Goal: Task Accomplishment & Management: Manage account settings

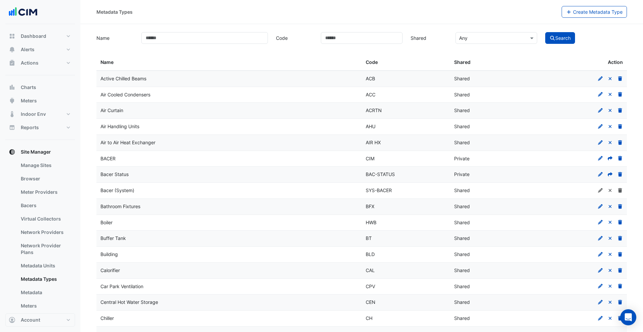
click at [16, 51] on button "Alerts" at bounding box center [40, 49] width 70 height 13
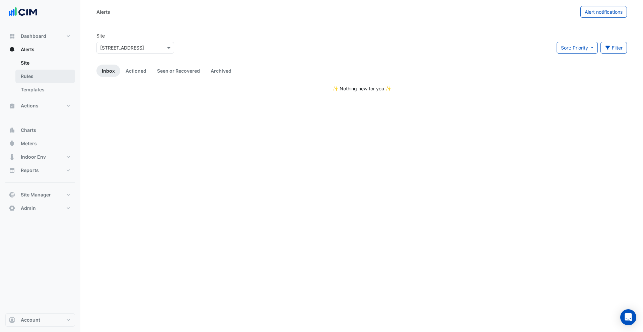
click at [34, 80] on link "Rules" at bounding box center [45, 76] width 60 height 13
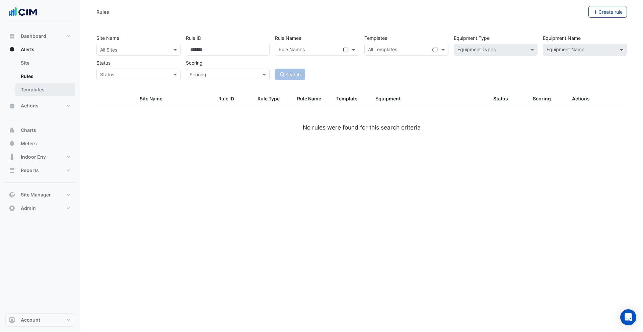
click at [36, 89] on link "Templates" at bounding box center [45, 89] width 60 height 13
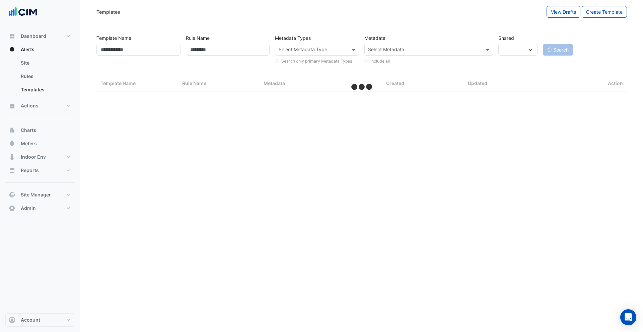
select select
select select "***"
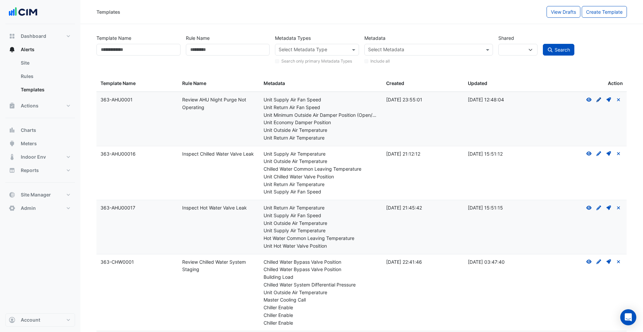
click at [599, 100] on icon "Create Draft - to edit a template, you first need to create a draft, and then s…" at bounding box center [598, 99] width 6 height 5
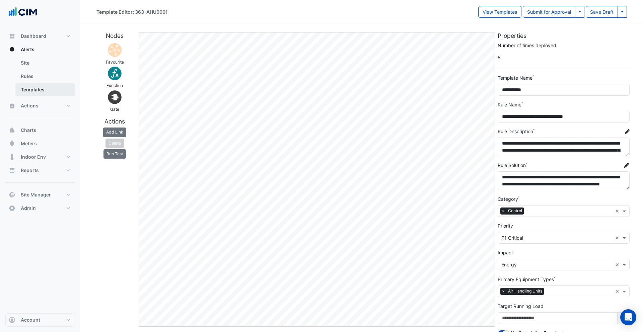
click at [33, 88] on link "Templates" at bounding box center [45, 89] width 60 height 13
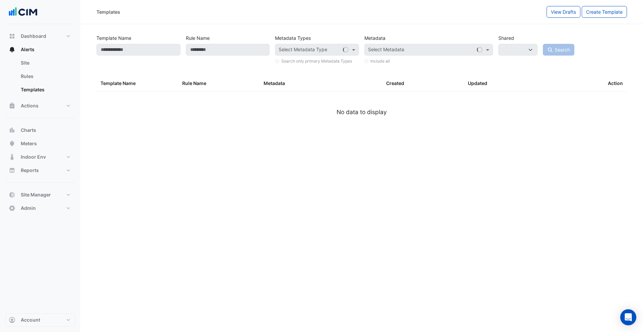
select select
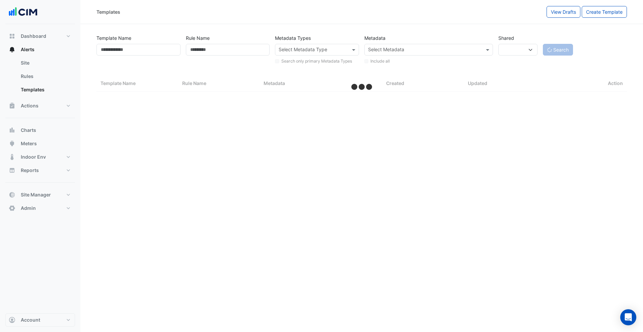
select select "***"
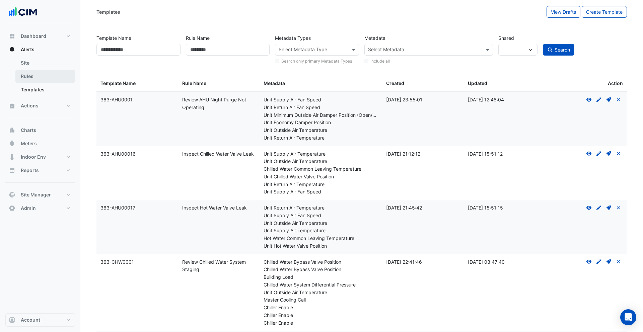
click at [34, 73] on link "Rules" at bounding box center [45, 76] width 60 height 13
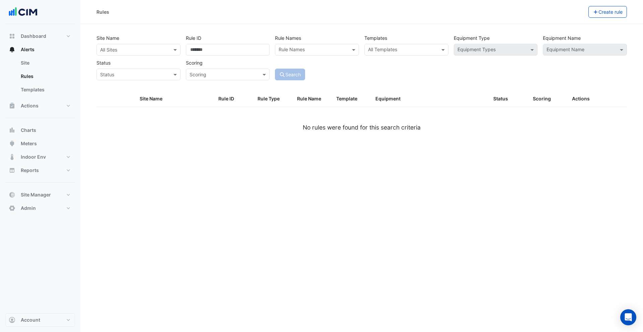
click at [385, 53] on input "text" at bounding box center [402, 50] width 69 height 7
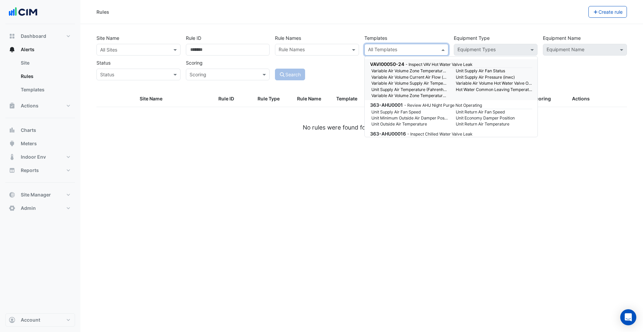
click at [405, 50] on input "text" at bounding box center [402, 50] width 69 height 7
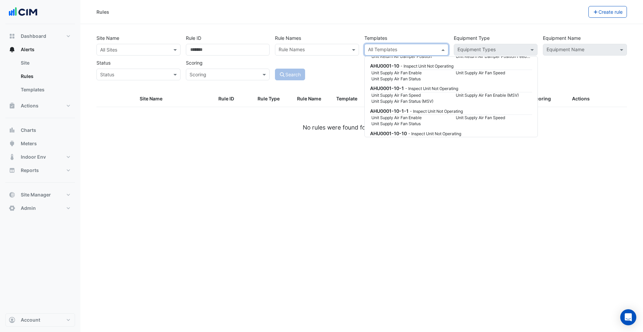
scroll to position [642, 0]
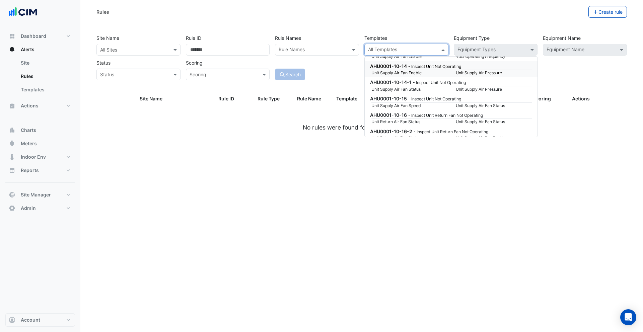
click at [330, 17] on div "Rules" at bounding box center [342, 12] width 492 height 12
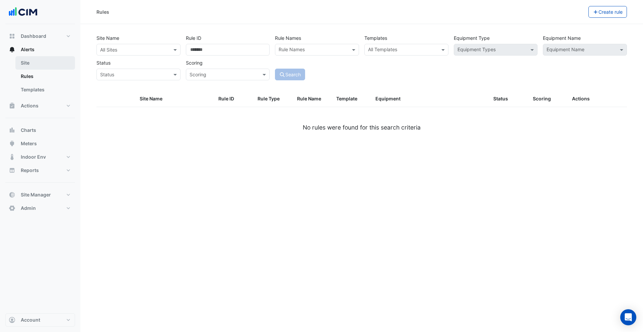
click at [26, 67] on link "Site" at bounding box center [45, 62] width 60 height 13
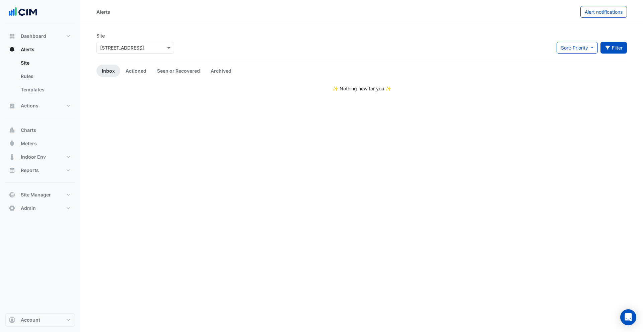
click at [618, 46] on button "Filter" at bounding box center [613, 48] width 27 height 12
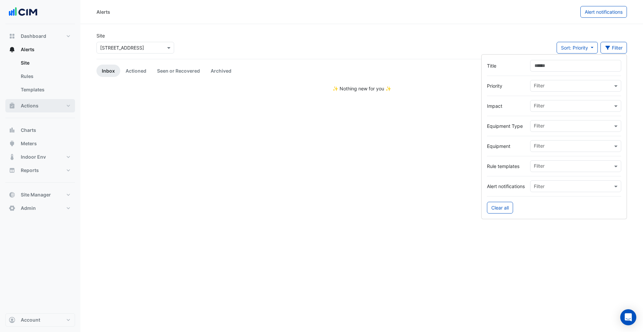
click at [30, 103] on span "Actions" at bounding box center [30, 105] width 18 height 7
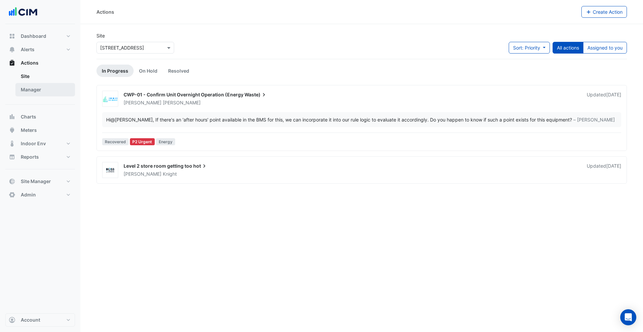
click at [47, 90] on link "Manager" at bounding box center [45, 89] width 60 height 13
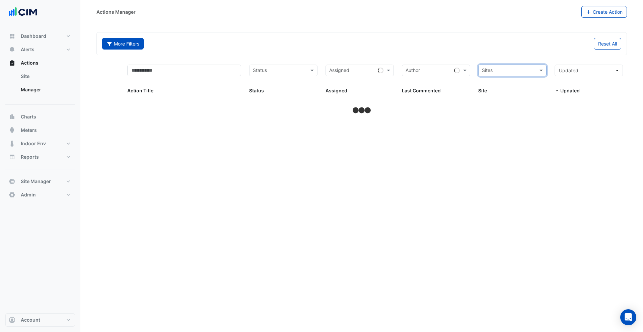
click at [126, 48] on button "More Filters" at bounding box center [122, 44] width 41 height 12
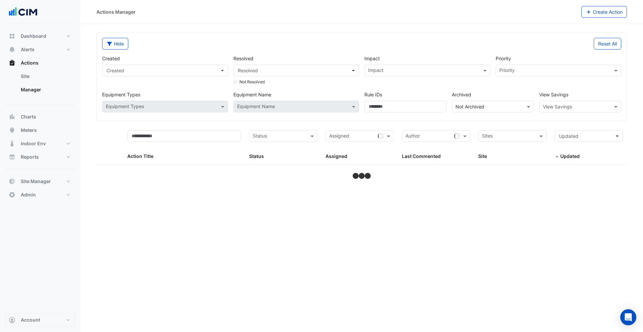
select select "***"
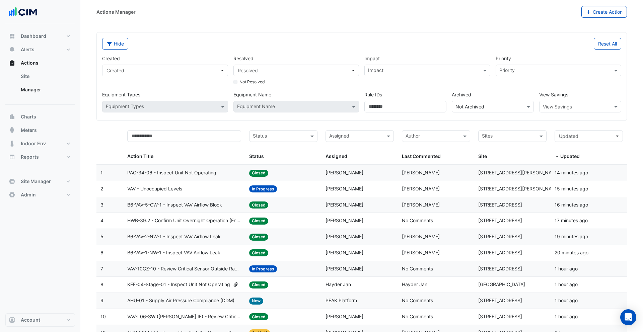
click at [537, 74] on div at bounding box center [554, 71] width 112 height 9
click at [386, 64] on div "Impact" at bounding box center [427, 60] width 126 height 10
click at [404, 65] on div "Impact" at bounding box center [427, 71] width 126 height 12
click at [264, 23] on div "Actions Manager Create Action" at bounding box center [361, 12] width 562 height 24
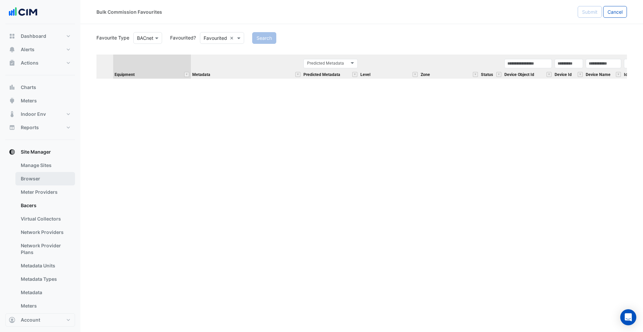
scroll to position [44, 0]
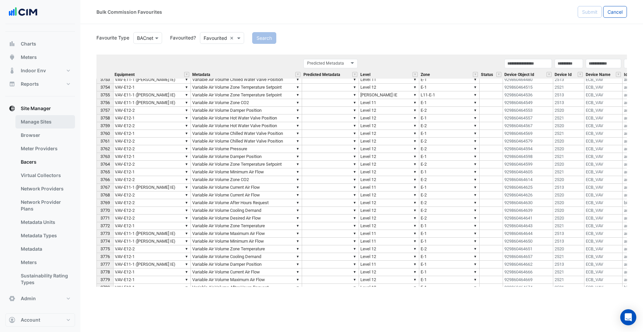
click at [39, 118] on link "Manage Sites" at bounding box center [45, 121] width 60 height 13
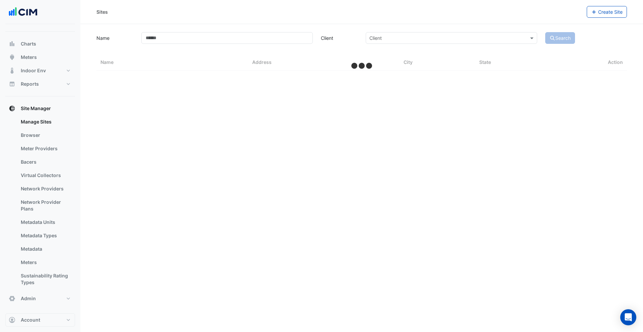
select select "***"
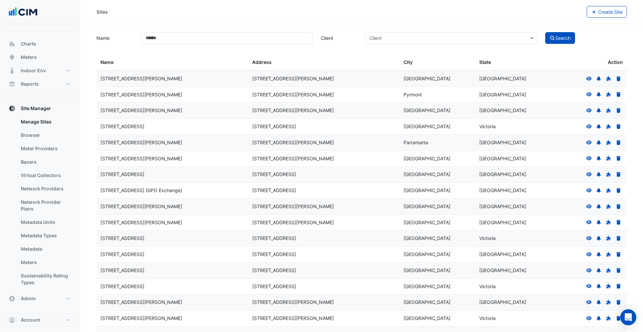
click at [588, 78] on icon at bounding box center [588, 78] width 5 height 4
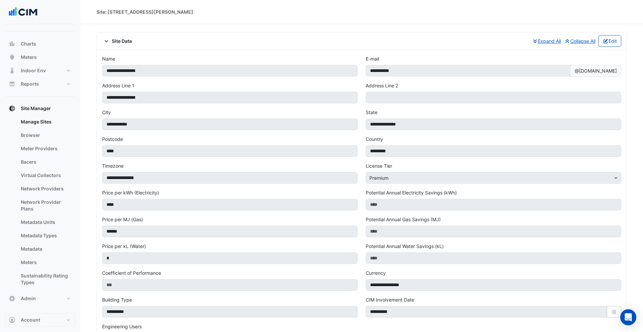
click at [111, 42] on span "Site Data" at bounding box center [117, 40] width 30 height 7
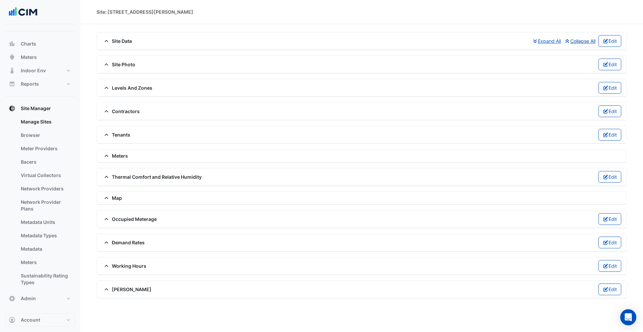
click at [579, 40] on button "Collapse All" at bounding box center [580, 41] width 32 height 12
click at [115, 39] on span "Site Data" at bounding box center [117, 40] width 30 height 7
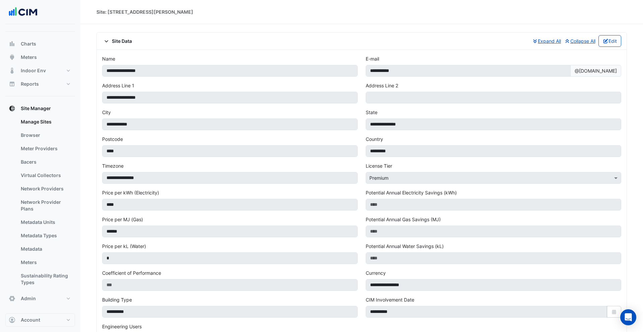
click at [115, 39] on span "Site Data" at bounding box center [117, 40] width 30 height 7
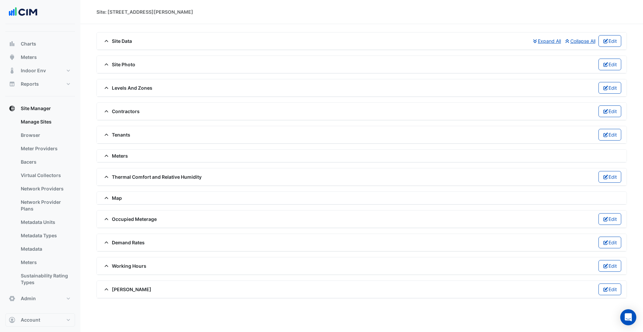
click at [116, 201] on span "Map" at bounding box center [112, 197] width 20 height 7
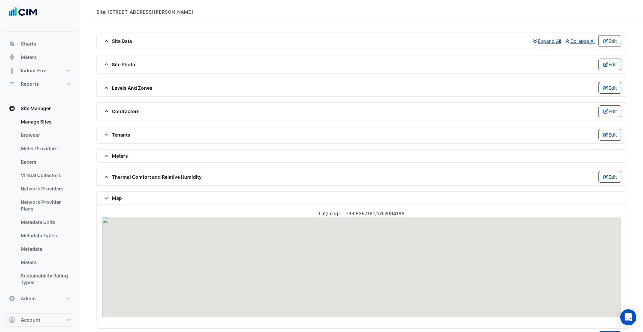
click at [116, 201] on span "Map" at bounding box center [112, 197] width 20 height 7
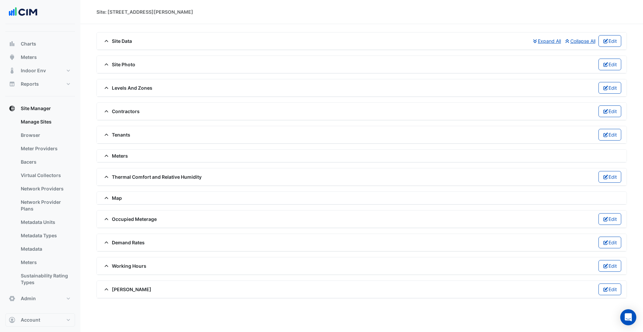
click at [120, 154] on span "Meters" at bounding box center [115, 155] width 26 height 7
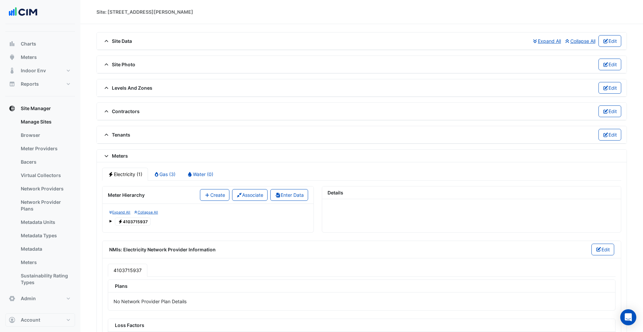
click at [120, 154] on span "Meters" at bounding box center [115, 155] width 26 height 7
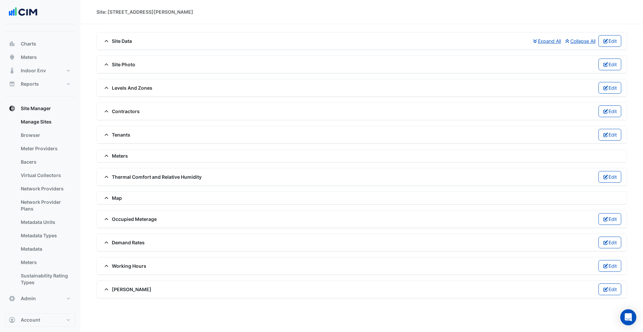
click at [120, 136] on span "Tenants" at bounding box center [116, 134] width 28 height 7
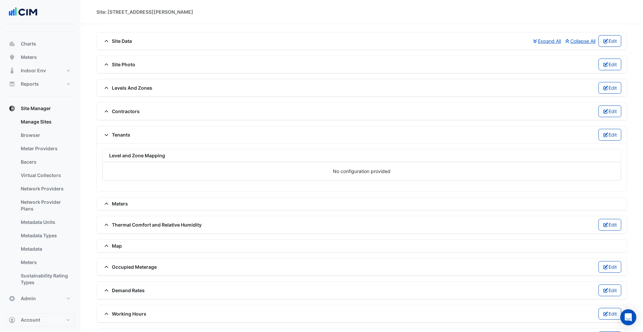
click at [120, 136] on span "Tenants" at bounding box center [116, 134] width 28 height 7
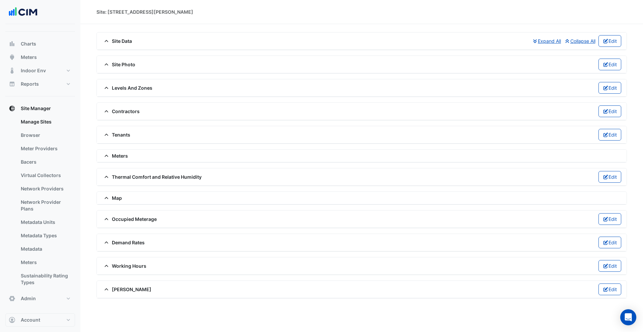
click at [120, 112] on span "Contractors" at bounding box center [120, 111] width 37 height 7
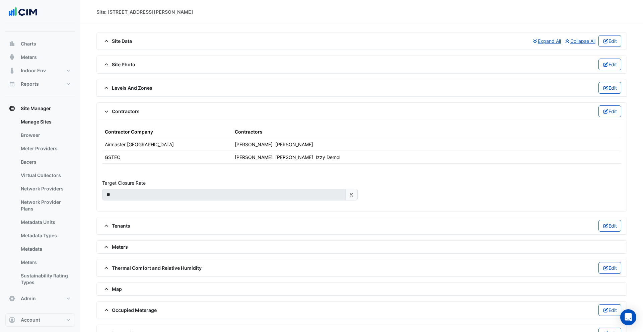
click at [120, 112] on span "Contractors" at bounding box center [120, 111] width 37 height 7
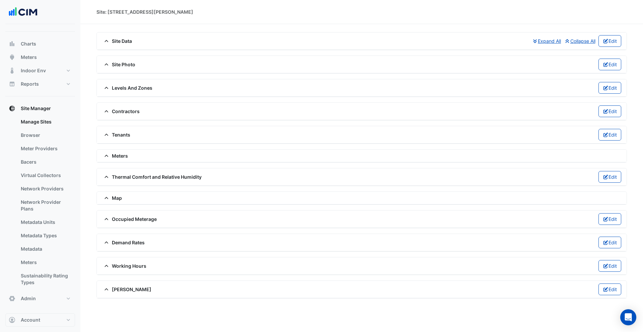
click at [119, 92] on div "Levels And Zones Edit" at bounding box center [361, 88] width 519 height 12
click at [118, 86] on span "Levels And Zones" at bounding box center [127, 87] width 50 height 7
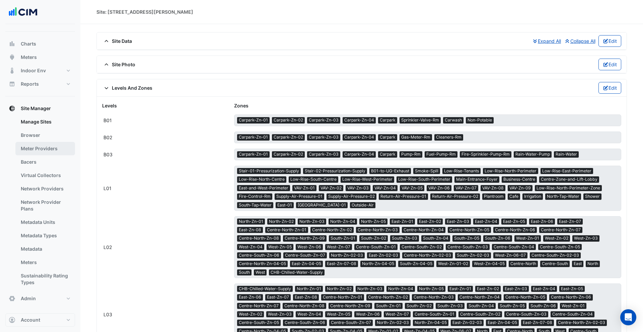
click at [44, 150] on link "Meter Providers" at bounding box center [45, 148] width 60 height 13
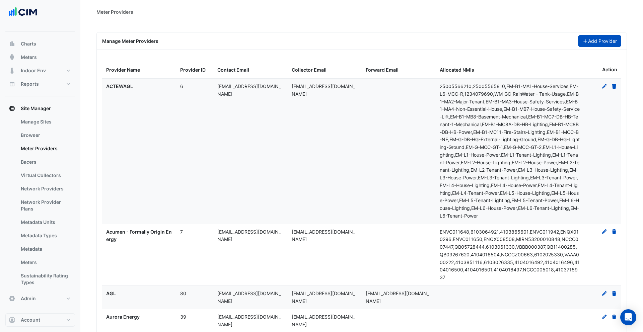
click at [593, 35] on button "Add Provider" at bounding box center [600, 41] width 44 height 12
click at [27, 125] on link "Manage Sites" at bounding box center [45, 121] width 60 height 13
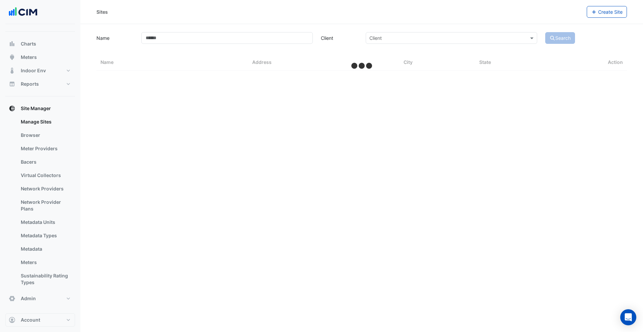
select select "***"
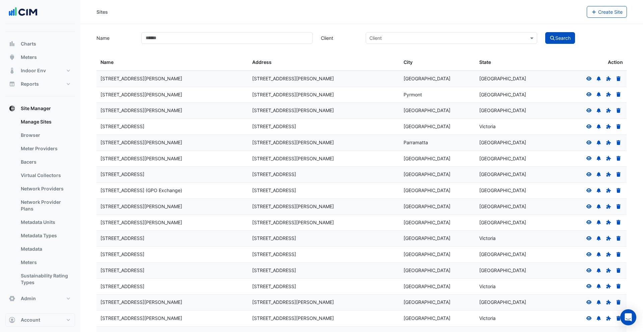
click at [590, 79] on icon at bounding box center [588, 78] width 5 height 4
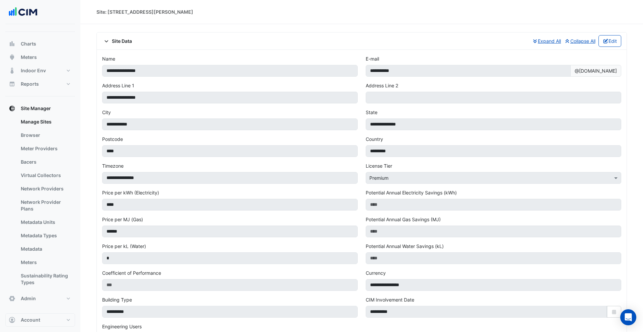
click at [111, 44] on span "Site Data" at bounding box center [117, 40] width 30 height 7
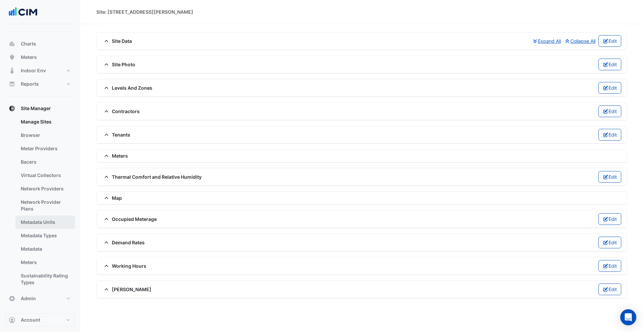
click at [38, 222] on link "Metadata Units" at bounding box center [45, 222] width 60 height 13
select select "***"
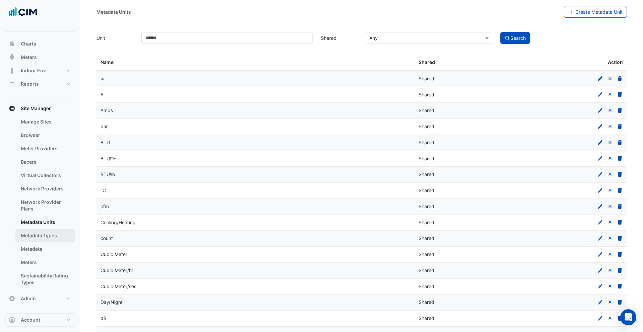
click at [43, 234] on link "Metadata Types" at bounding box center [45, 235] width 60 height 13
select select "***"
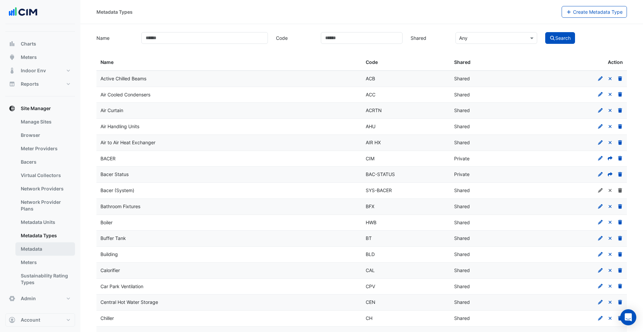
click at [38, 248] on link "Metadata" at bounding box center [45, 248] width 60 height 13
select select "***"
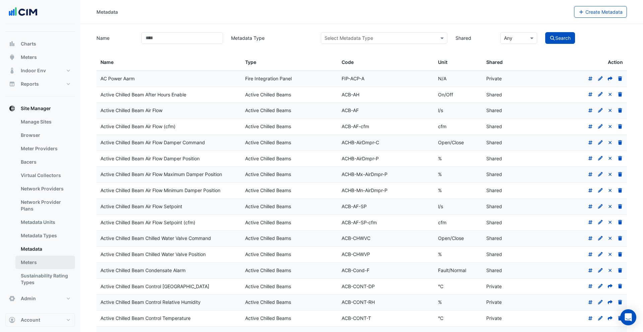
click at [36, 262] on link "Meters" at bounding box center [45, 262] width 60 height 13
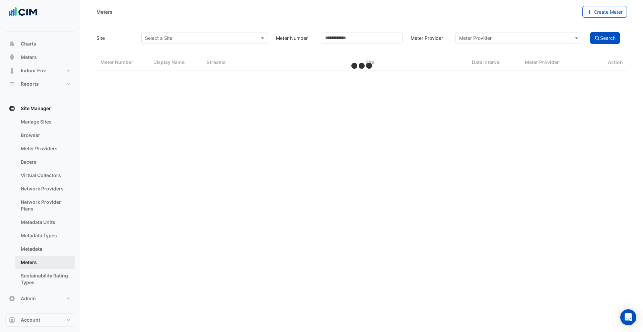
select select "***"
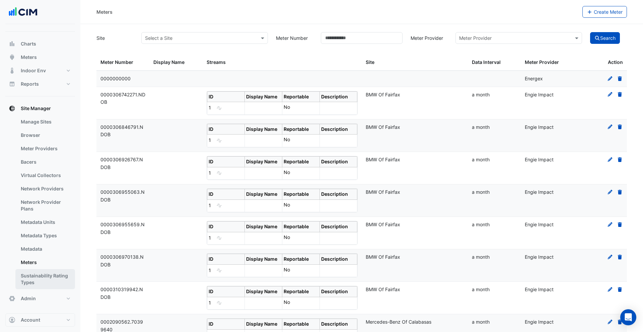
click at [36, 276] on link "Sustainability Rating Types" at bounding box center [45, 279] width 60 height 20
select select "***"
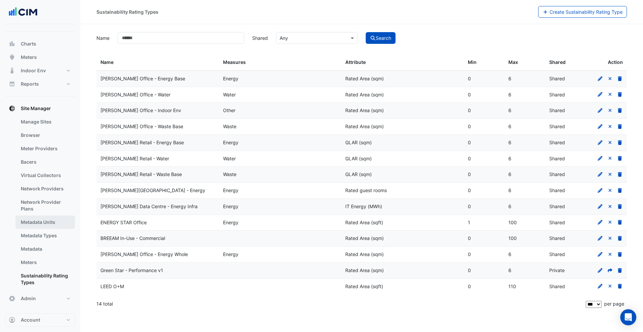
click at [47, 222] on link "Metadata Units" at bounding box center [45, 222] width 60 height 13
select select "***"
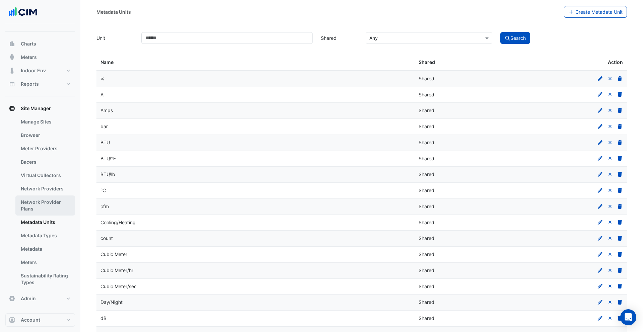
click at [46, 202] on link "Network Provider Plans" at bounding box center [45, 205] width 60 height 20
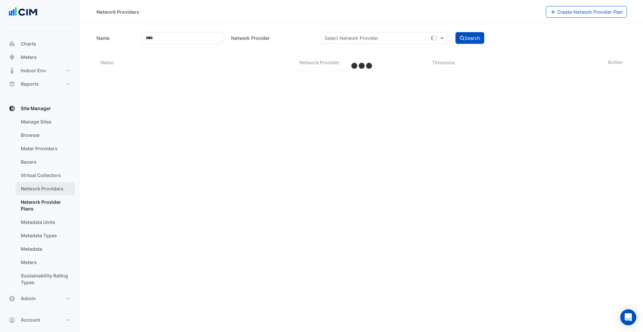
select select "***"
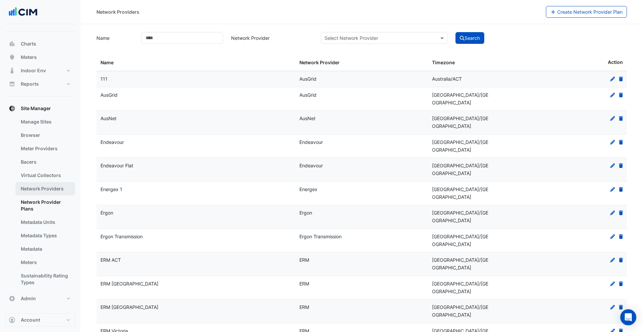
click at [49, 183] on link "Network Providers" at bounding box center [45, 188] width 60 height 13
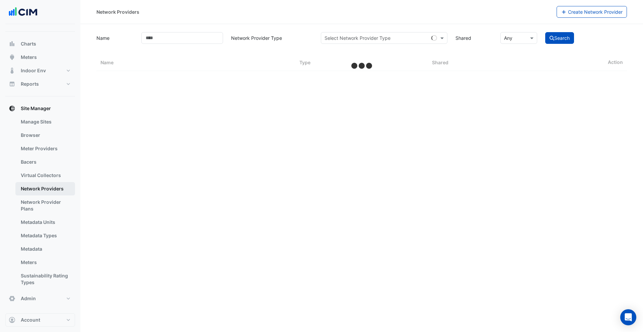
select select "***"
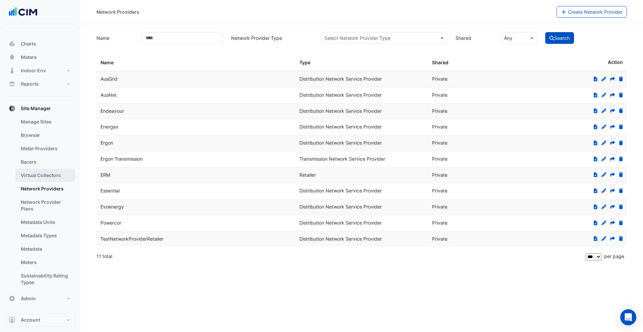
click at [51, 172] on link "Virtual Collectors" at bounding box center [45, 175] width 60 height 13
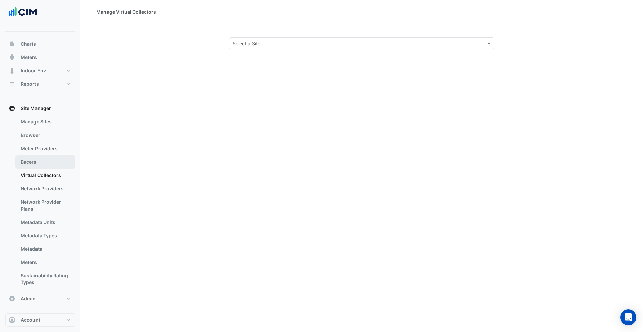
click at [49, 161] on link "Bacers" at bounding box center [45, 161] width 60 height 13
click at [50, 148] on link "Meter Providers" at bounding box center [45, 148] width 60 height 13
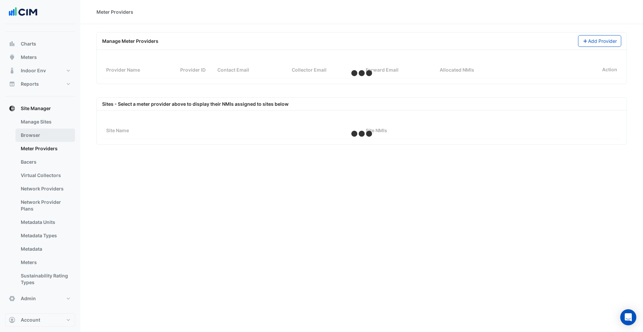
click at [48, 136] on link "Browser" at bounding box center [45, 135] width 60 height 13
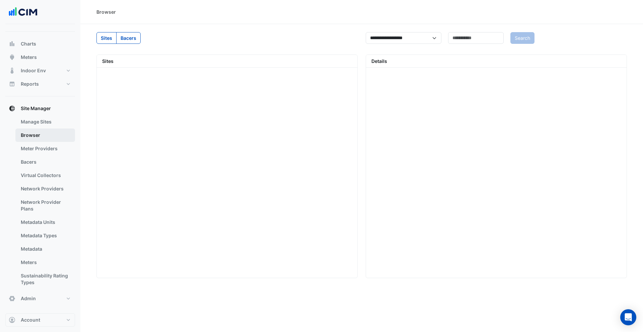
click at [48, 129] on link "Browser" at bounding box center [45, 135] width 60 height 13
click at [47, 123] on link "Manage Sites" at bounding box center [45, 121] width 60 height 13
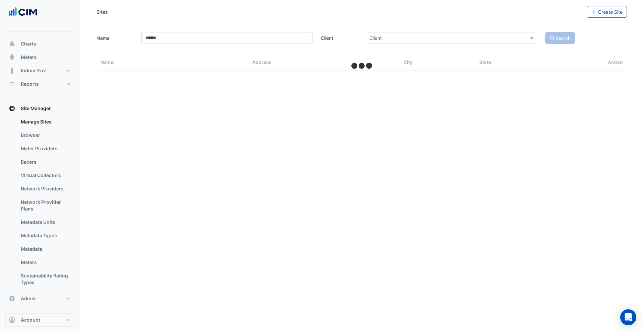
select select "***"
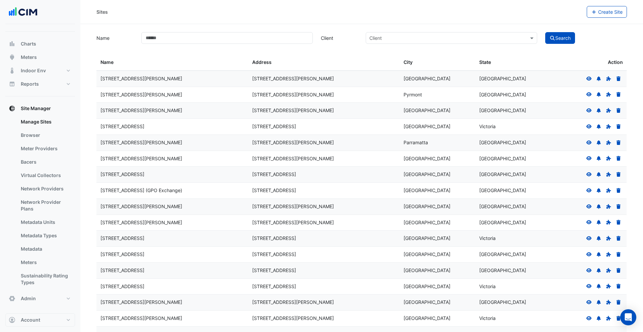
click at [588, 79] on icon at bounding box center [589, 78] width 6 height 5
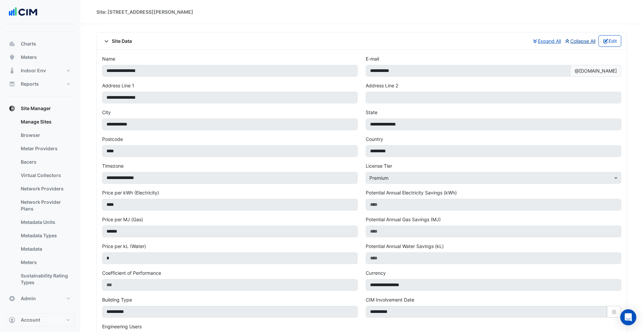
click at [585, 41] on button "Collapse All" at bounding box center [580, 41] width 32 height 12
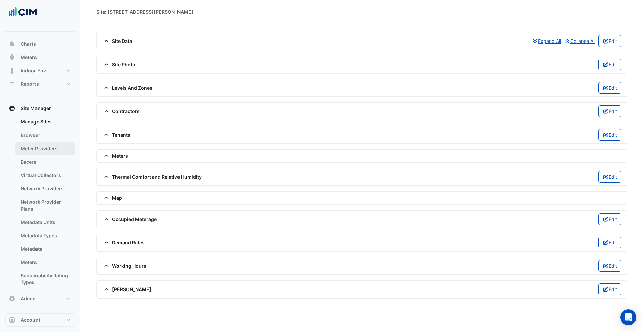
click at [47, 147] on link "Meter Providers" at bounding box center [45, 148] width 60 height 13
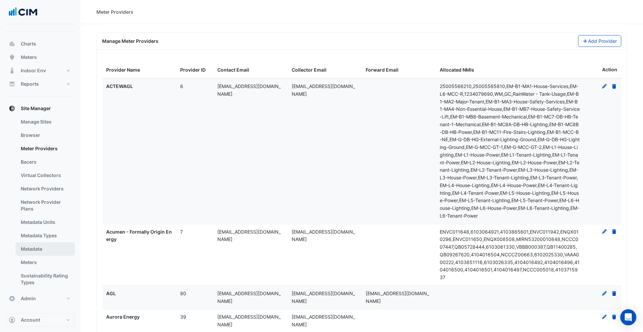
click at [31, 245] on link "Metadata" at bounding box center [45, 248] width 60 height 13
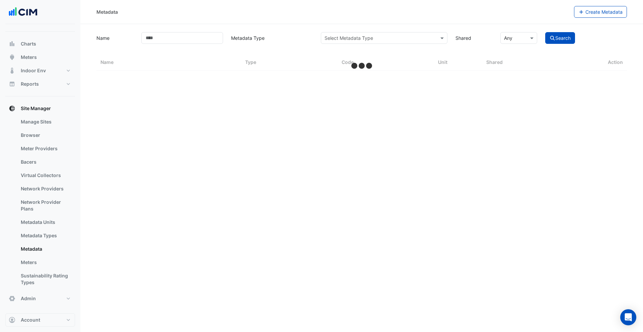
select select "***"
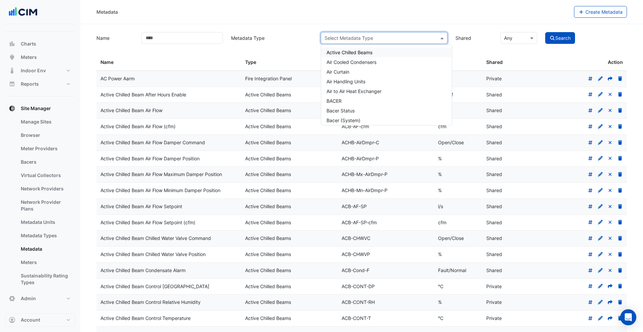
click at [415, 39] on input "text" at bounding box center [377, 38] width 106 height 7
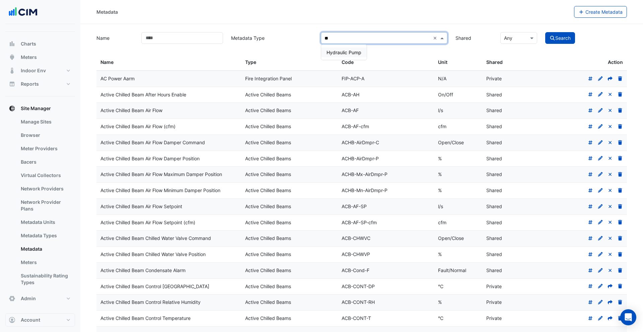
type input "***"
click at [347, 51] on span "Hydraulic Pump" at bounding box center [343, 53] width 35 height 6
click at [553, 40] on icon "submit" at bounding box center [552, 38] width 6 height 5
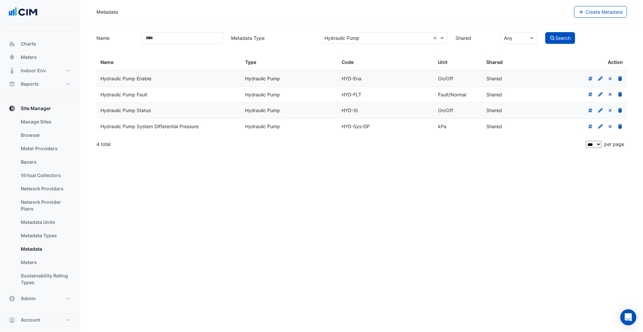
click at [600, 79] on icon at bounding box center [599, 78] width 5 height 5
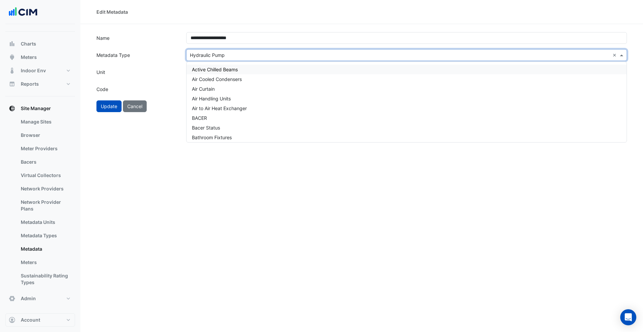
click at [220, 57] on input "text" at bounding box center [400, 55] width 420 height 7
click at [205, 68] on span "Active Chilled Beams" at bounding box center [215, 70] width 46 height 6
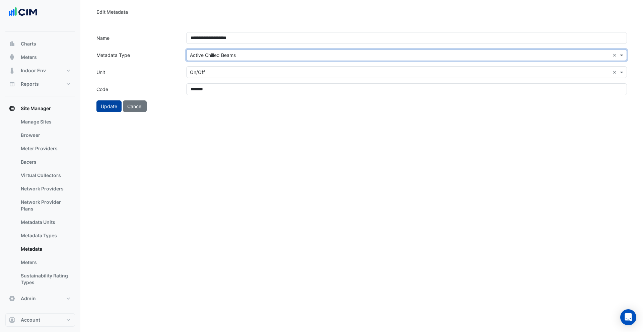
click at [107, 108] on button "Update" at bounding box center [108, 106] width 25 height 12
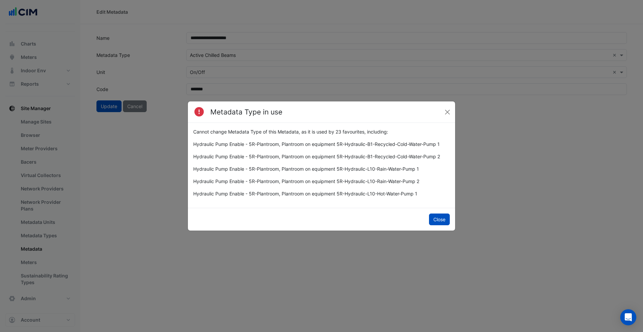
drag, startPoint x: 266, startPoint y: 158, endPoint x: 375, endPoint y: 158, distance: 109.1
click at [447, 113] on button "Close" at bounding box center [447, 112] width 10 height 10
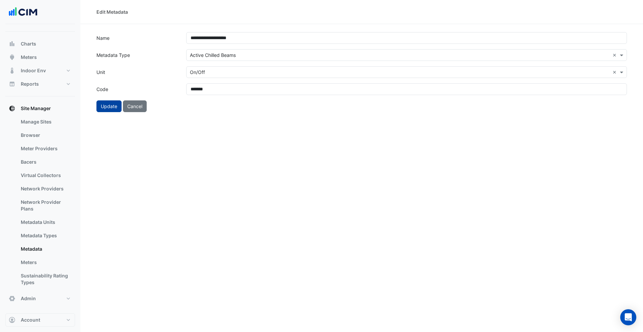
click at [105, 106] on button "Update" at bounding box center [108, 106] width 25 height 12
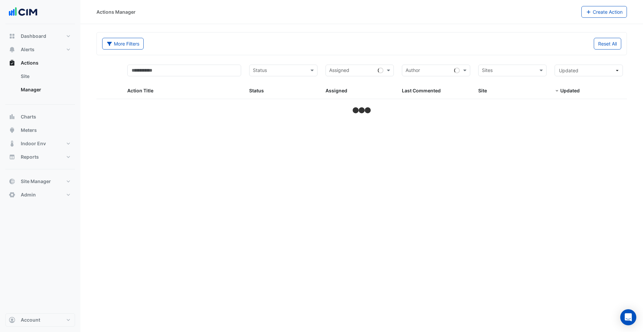
select select "***"
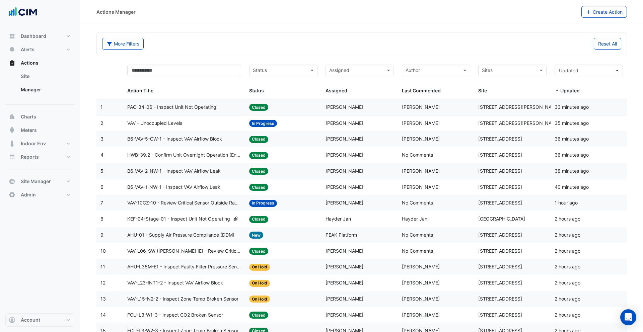
click at [392, 109] on div "Assigned: [PERSON_NAME]" at bounding box center [359, 107] width 68 height 8
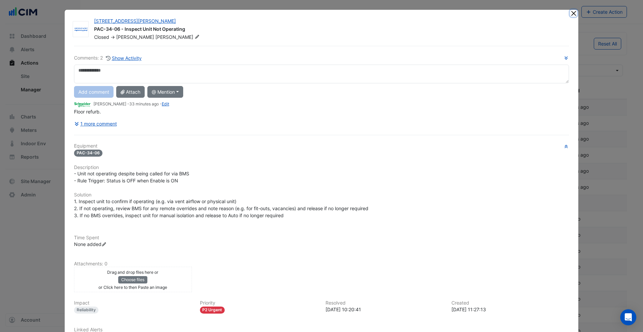
click at [571, 12] on button "Close" at bounding box center [573, 13] width 7 height 7
